Goal: Task Accomplishment & Management: Use online tool/utility

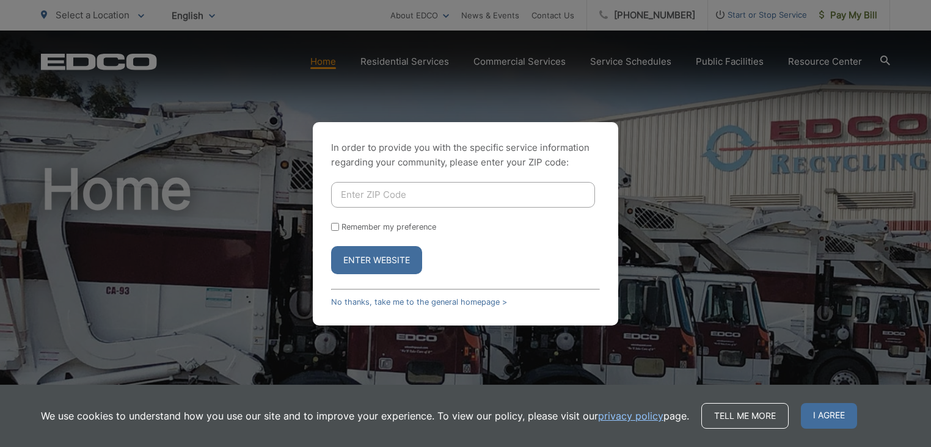
click at [355, 194] on input "Enter ZIP Code" at bounding box center [463, 195] width 264 height 26
type input "92024"
click at [334, 228] on input "Remember my preference" at bounding box center [335, 227] width 8 height 8
checkbox input "true"
click at [356, 257] on button "Enter Website" at bounding box center [376, 260] width 91 height 28
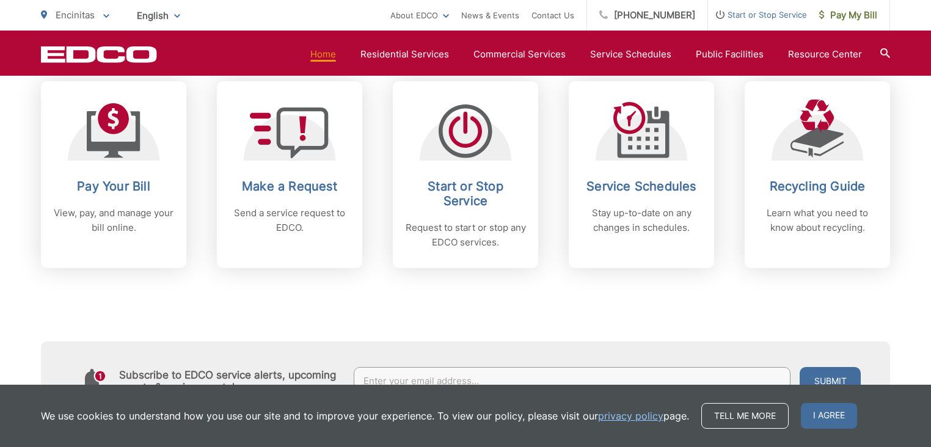
scroll to position [463, 0]
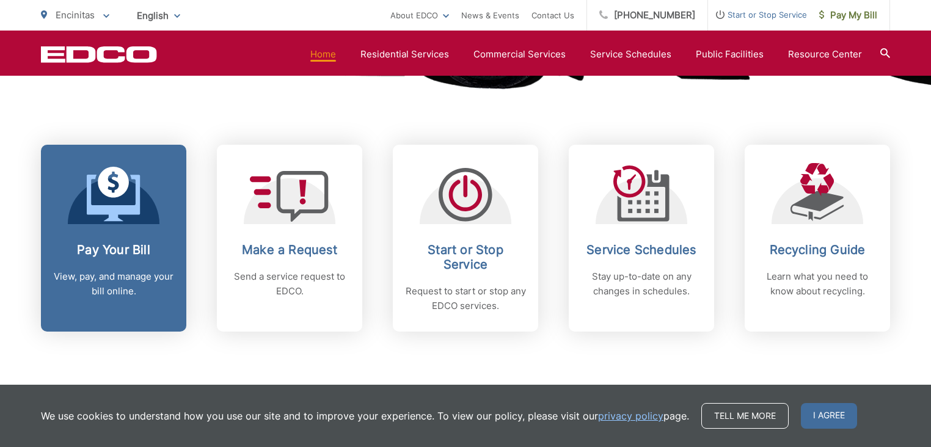
click at [130, 250] on h2 "Pay Your Bill" at bounding box center [113, 250] width 121 height 15
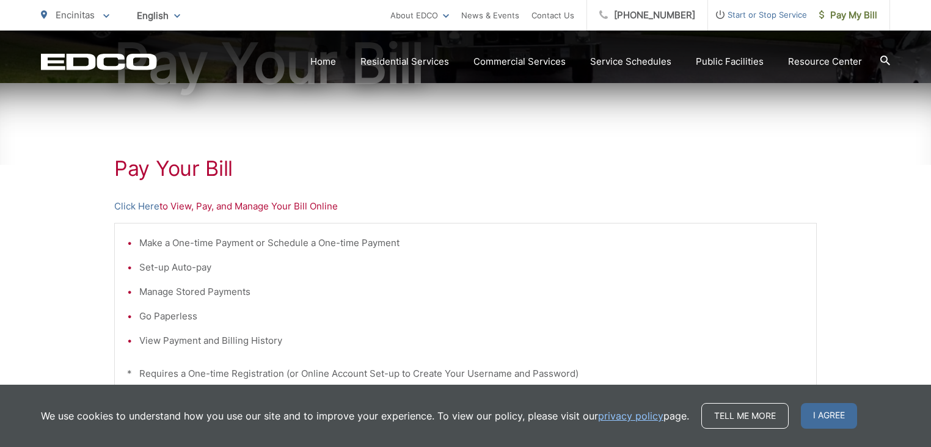
scroll to position [198, 0]
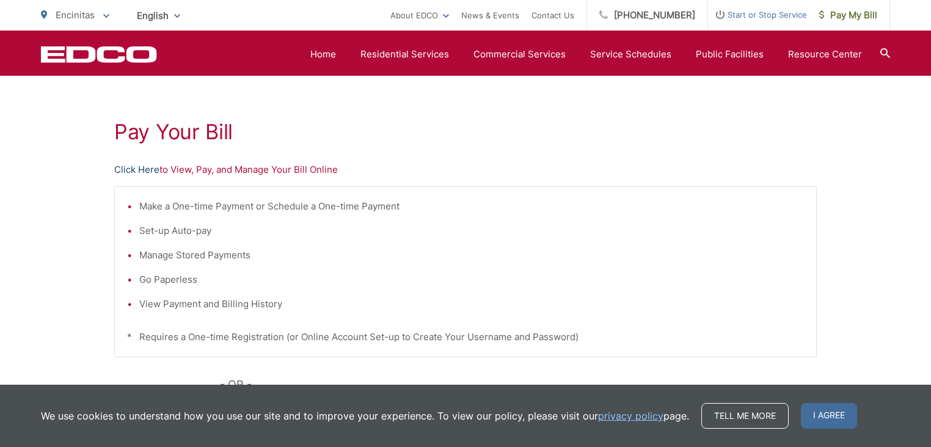
click at [136, 170] on link "Click Here" at bounding box center [136, 170] width 45 height 15
